Goal: Information Seeking & Learning: Learn about a topic

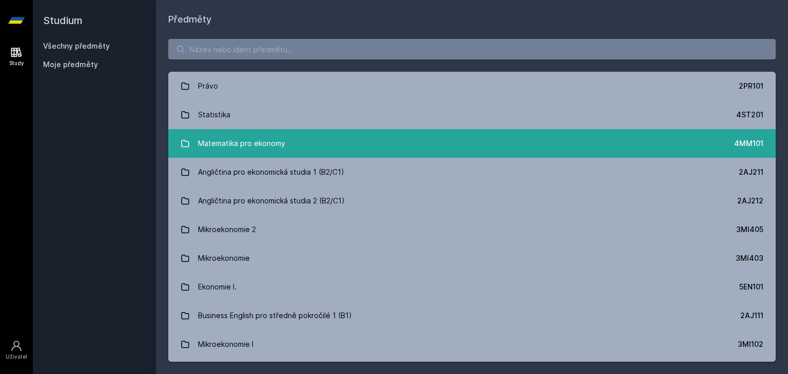
click at [306, 141] on link "Matematika pro ekonomy 4MM101" at bounding box center [471, 143] width 607 height 29
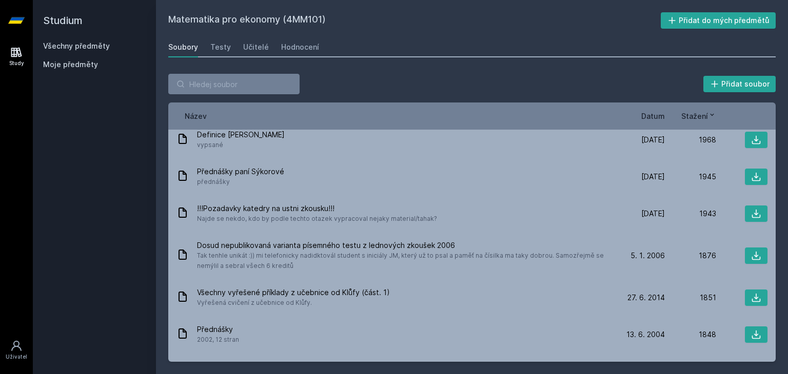
scroll to position [2434, 0]
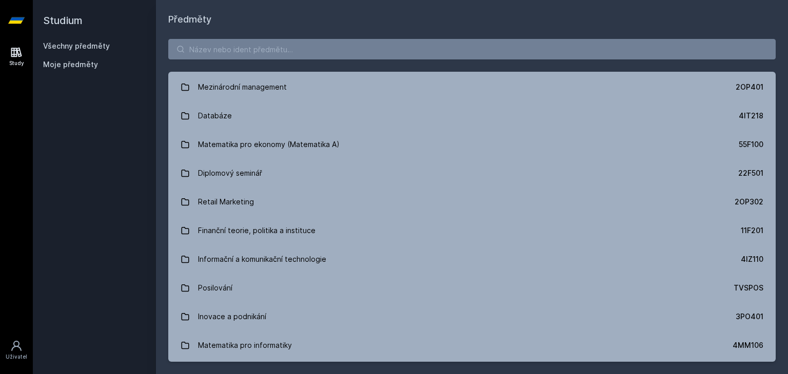
scroll to position [568, 0]
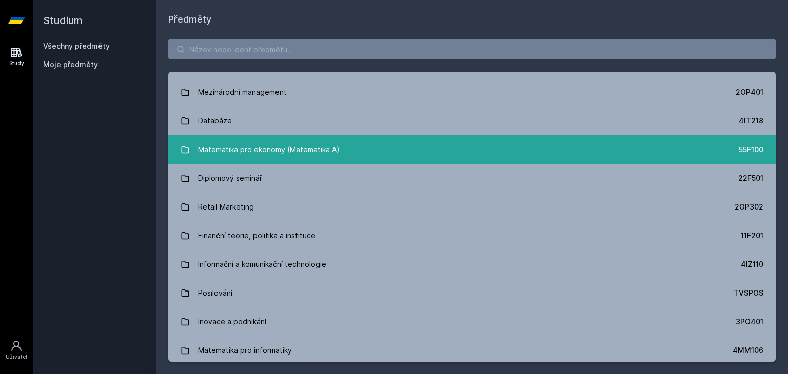
click at [565, 148] on link "Matematika pro ekonomy (Matematika A) 55F100" at bounding box center [471, 149] width 607 height 29
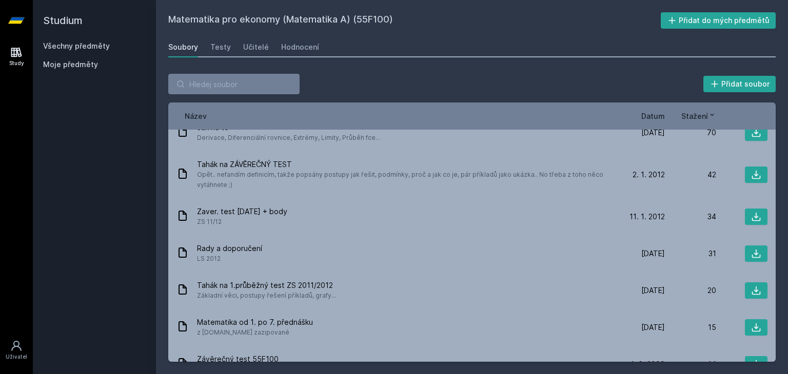
scroll to position [114, 0]
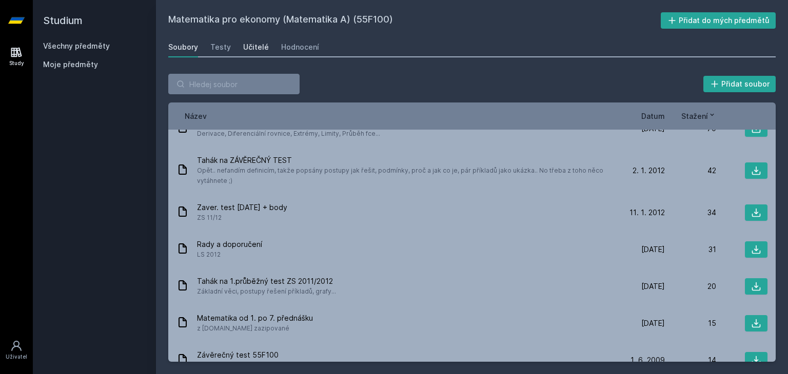
click at [243, 44] on div "Učitelé" at bounding box center [256, 47] width 26 height 10
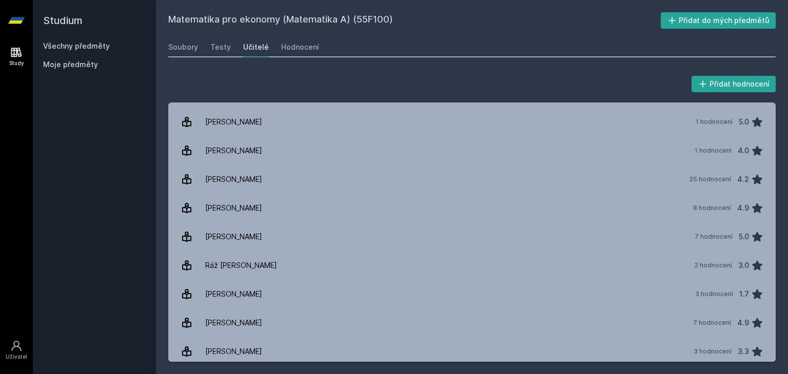
scroll to position [286, 0]
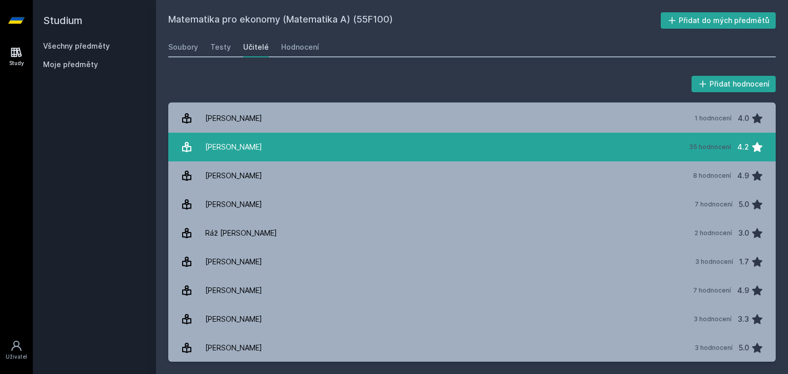
click at [696, 143] on div "35 hodnocení" at bounding box center [710, 147] width 42 height 8
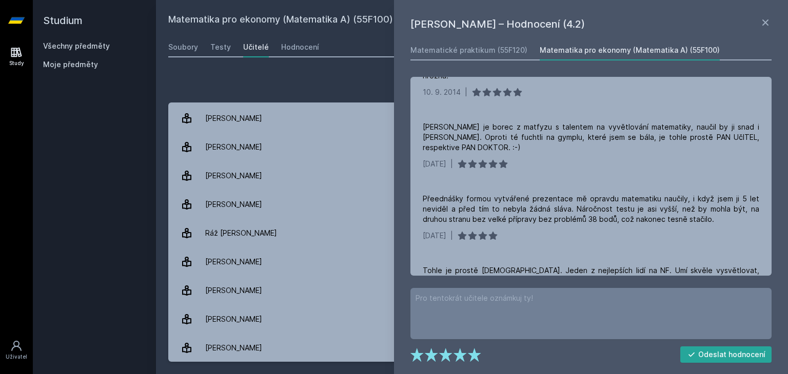
scroll to position [567, 0]
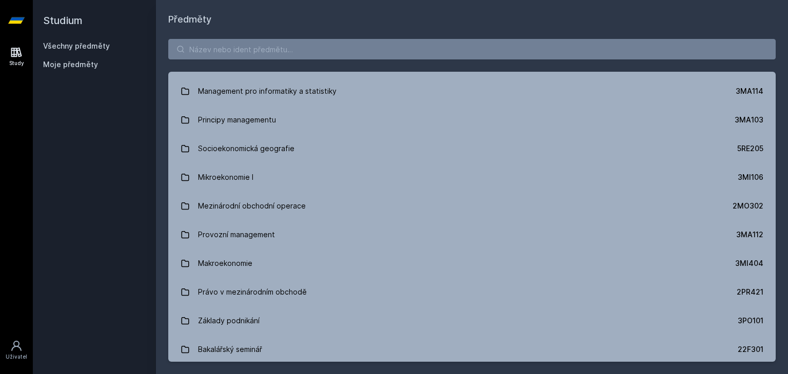
scroll to position [1250, 0]
